Goal: Task Accomplishment & Management: Complete application form

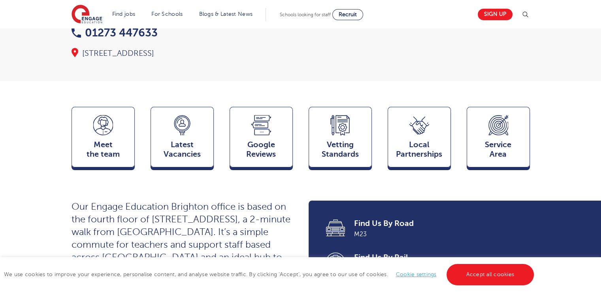
scroll to position [175, 0]
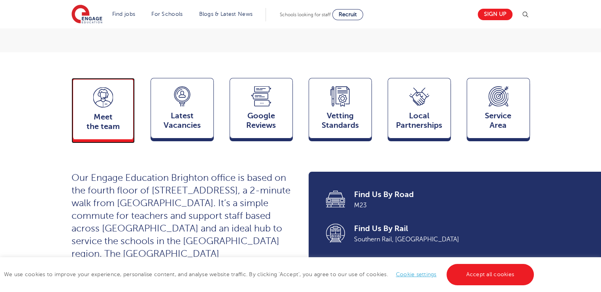
click at [106, 96] on div "Meet the team Team" at bounding box center [103, 109] width 63 height 62
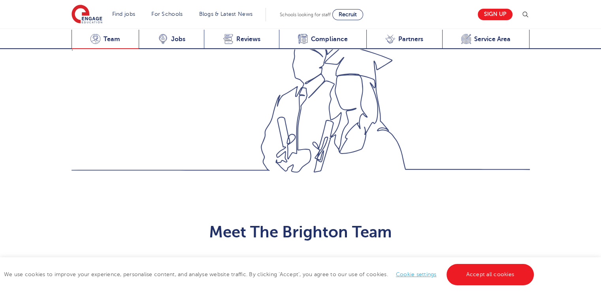
scroll to position [798, 0]
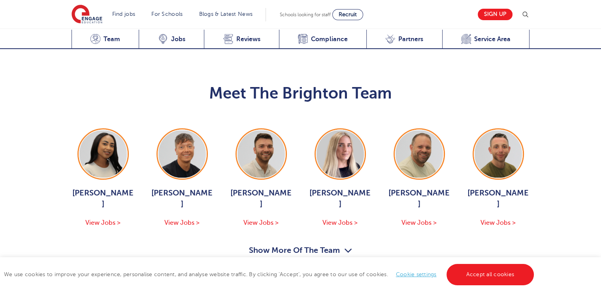
click at [330, 244] on button "Show More Of The Team" at bounding box center [300, 251] width 103 height 15
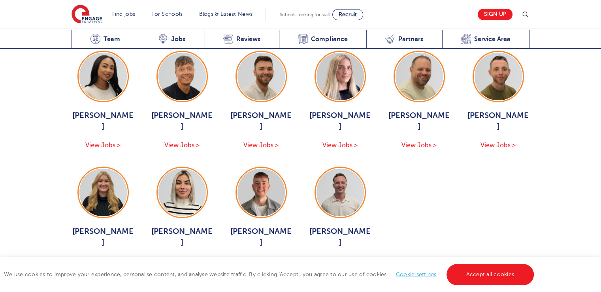
scroll to position [883, 0]
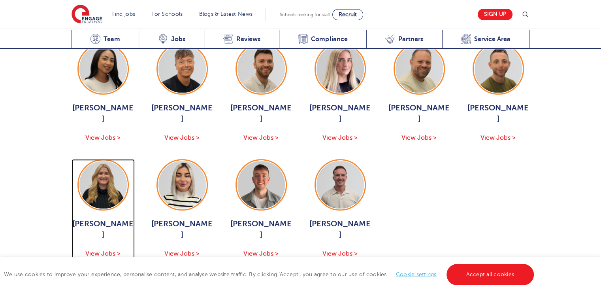
click at [108, 250] on span "View Jobs >" at bounding box center [102, 253] width 35 height 7
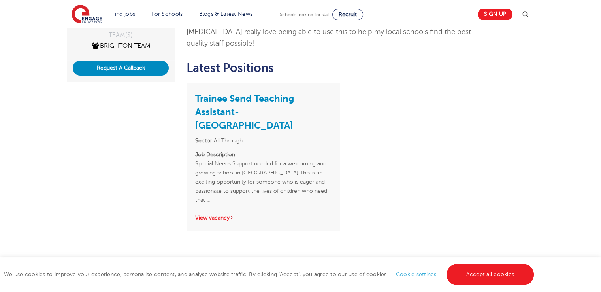
scroll to position [205, 0]
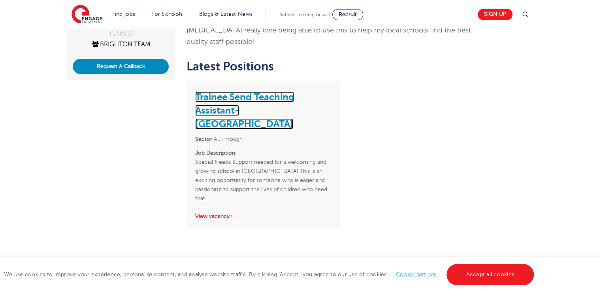
click at [239, 95] on link "Trainee Send Teaching Assistant- Eastbourne" at bounding box center [244, 110] width 99 height 38
